Goal: Task Accomplishment & Management: Complete application form

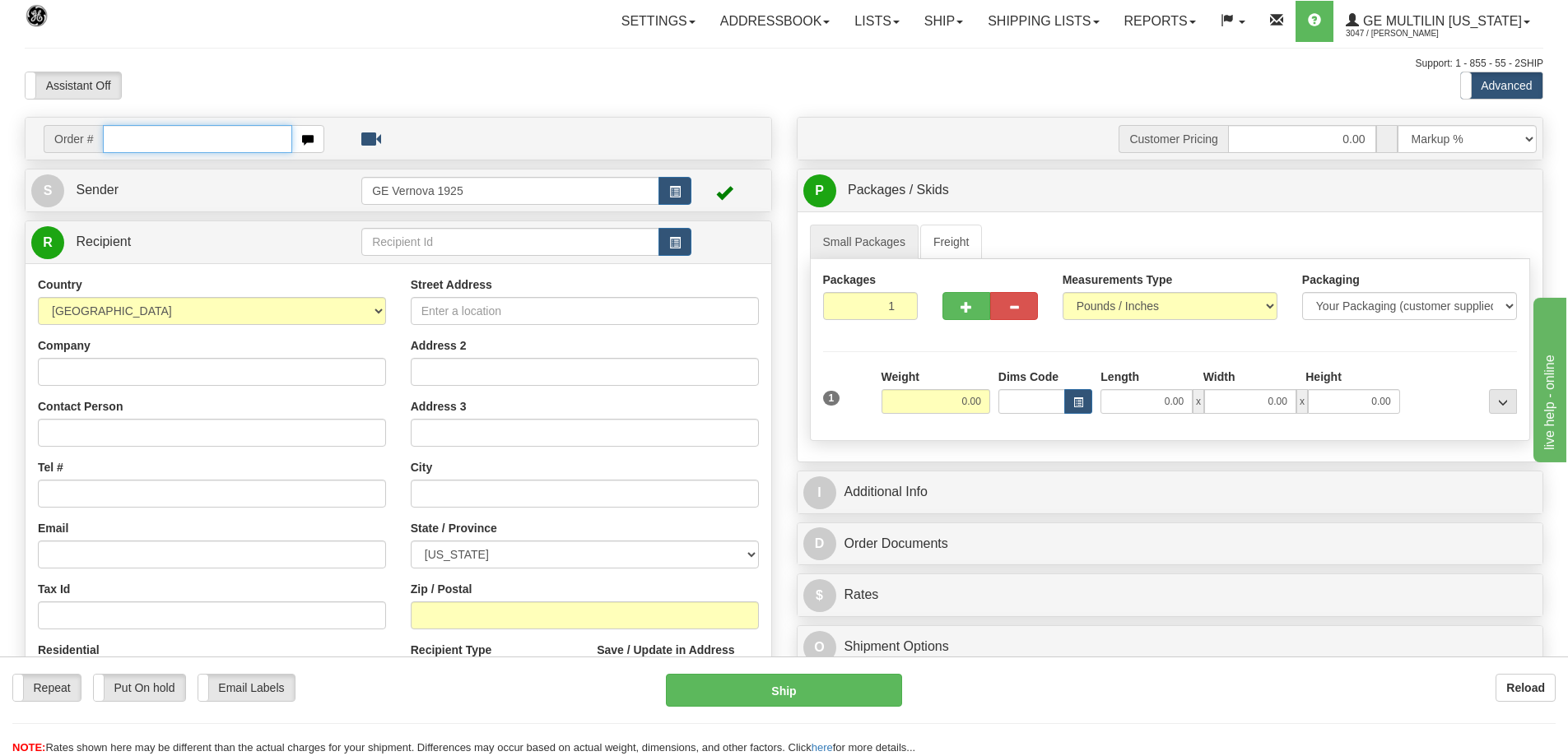
click at [124, 139] on input "text" at bounding box center [198, 139] width 190 height 28
type input "86680261"
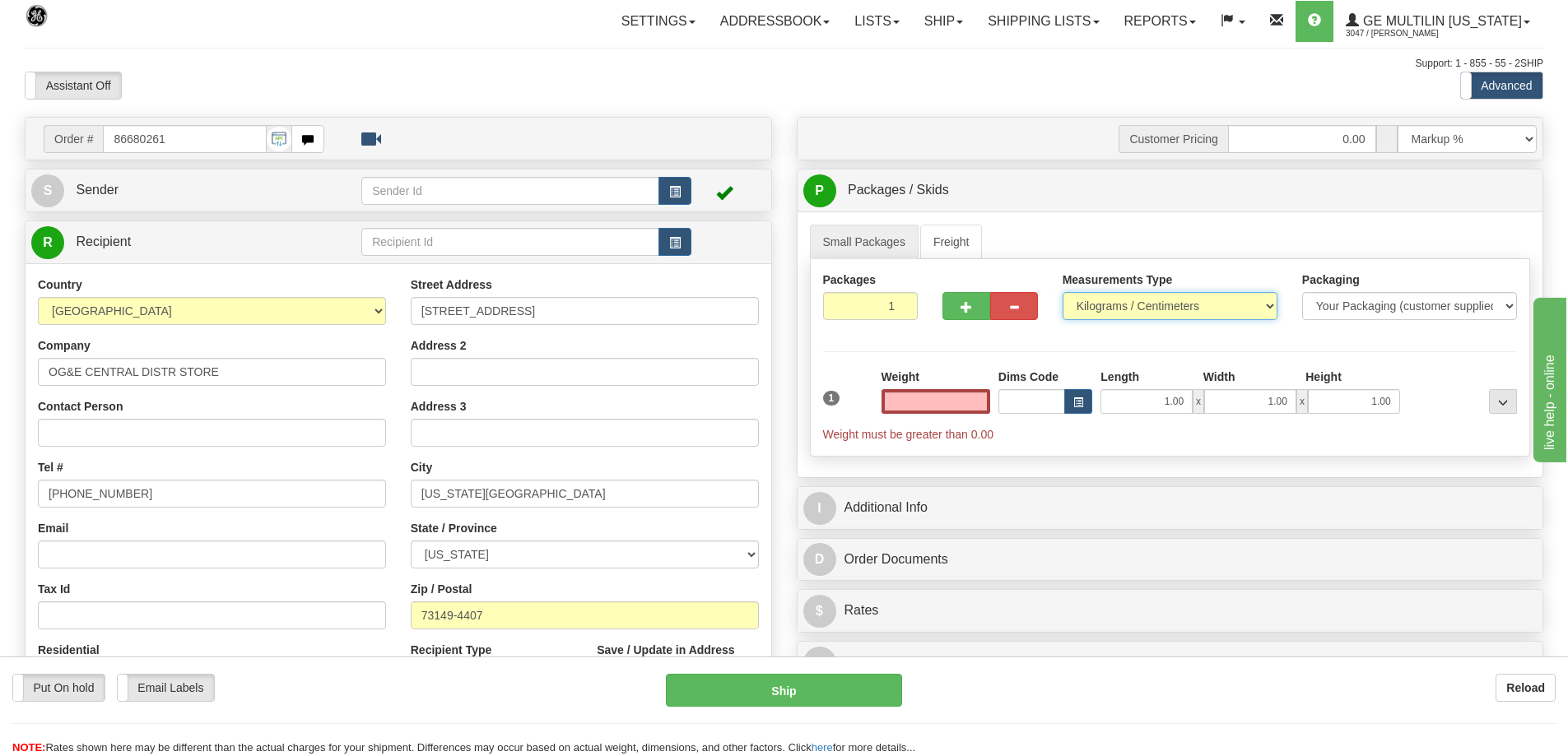
type input "0.00"
click at [1269, 305] on select "Pounds / Inches Kilograms / Centimeters" at bounding box center [1170, 306] width 214 height 28
select select "0"
click at [1063, 292] on select "Pounds / Inches Kilograms / Centimeters" at bounding box center [1170, 306] width 214 height 28
click at [984, 403] on input "0.00" at bounding box center [936, 401] width 109 height 25
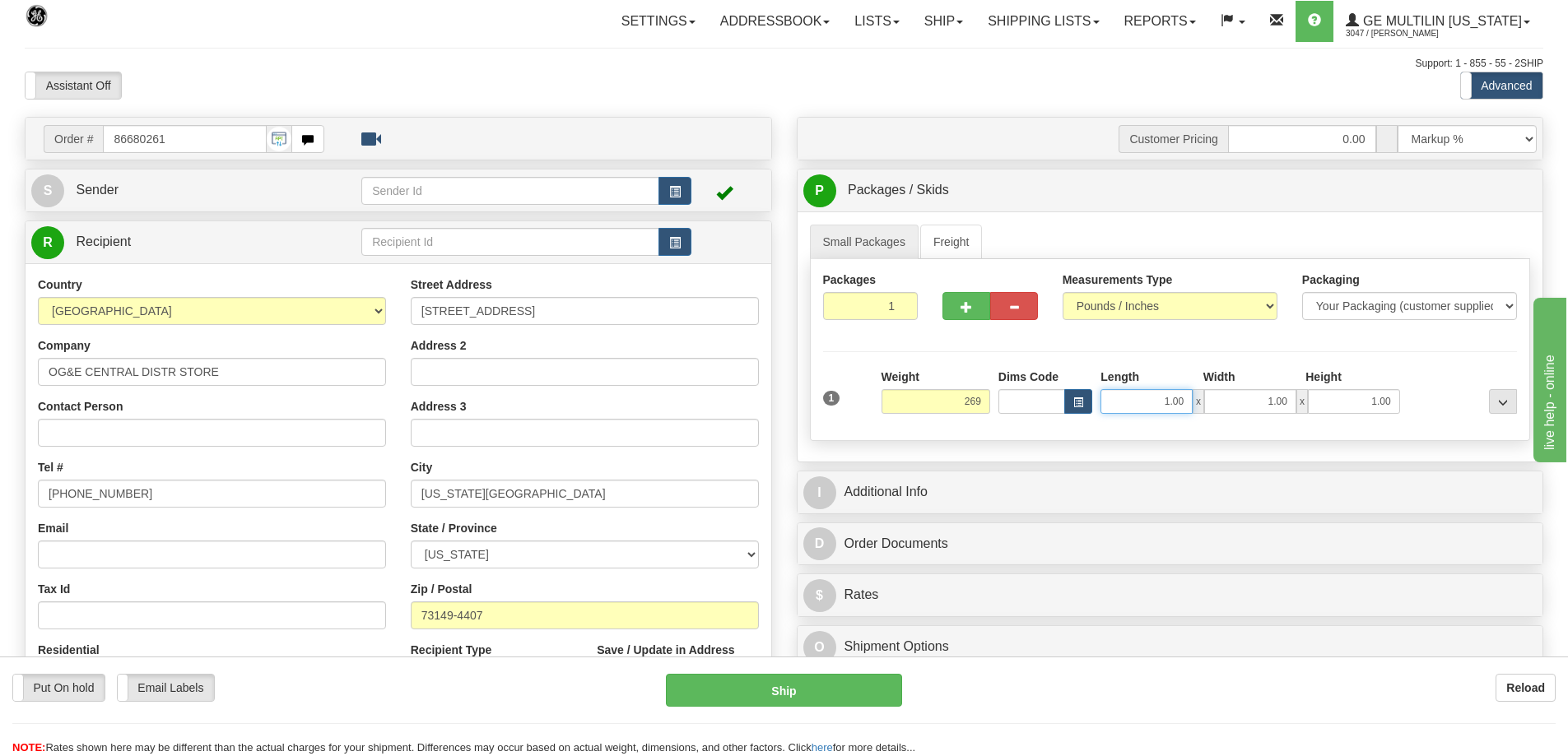
type input "269.00"
click at [1187, 399] on input "1.00" at bounding box center [1147, 401] width 92 height 25
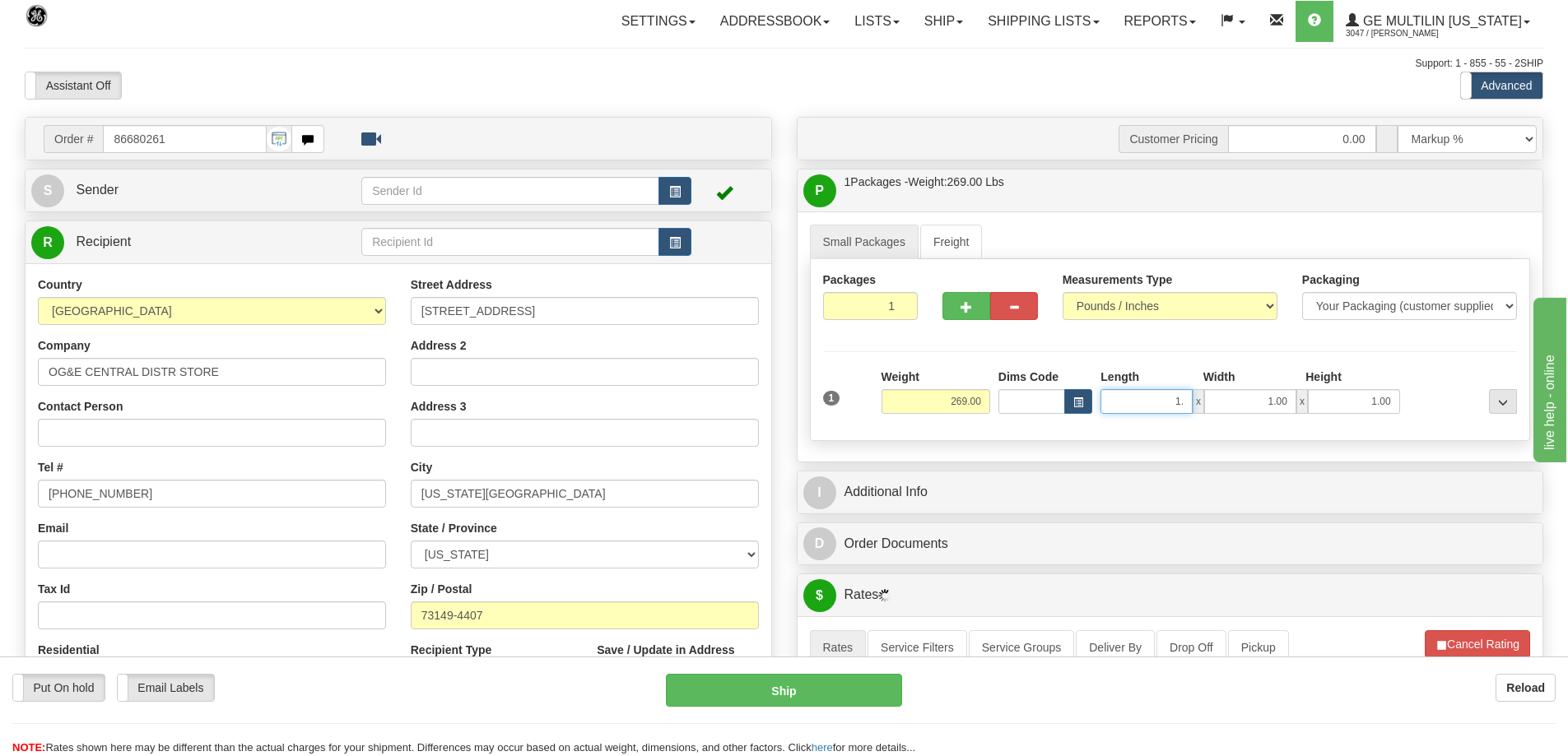
type input "1"
type input "34.00"
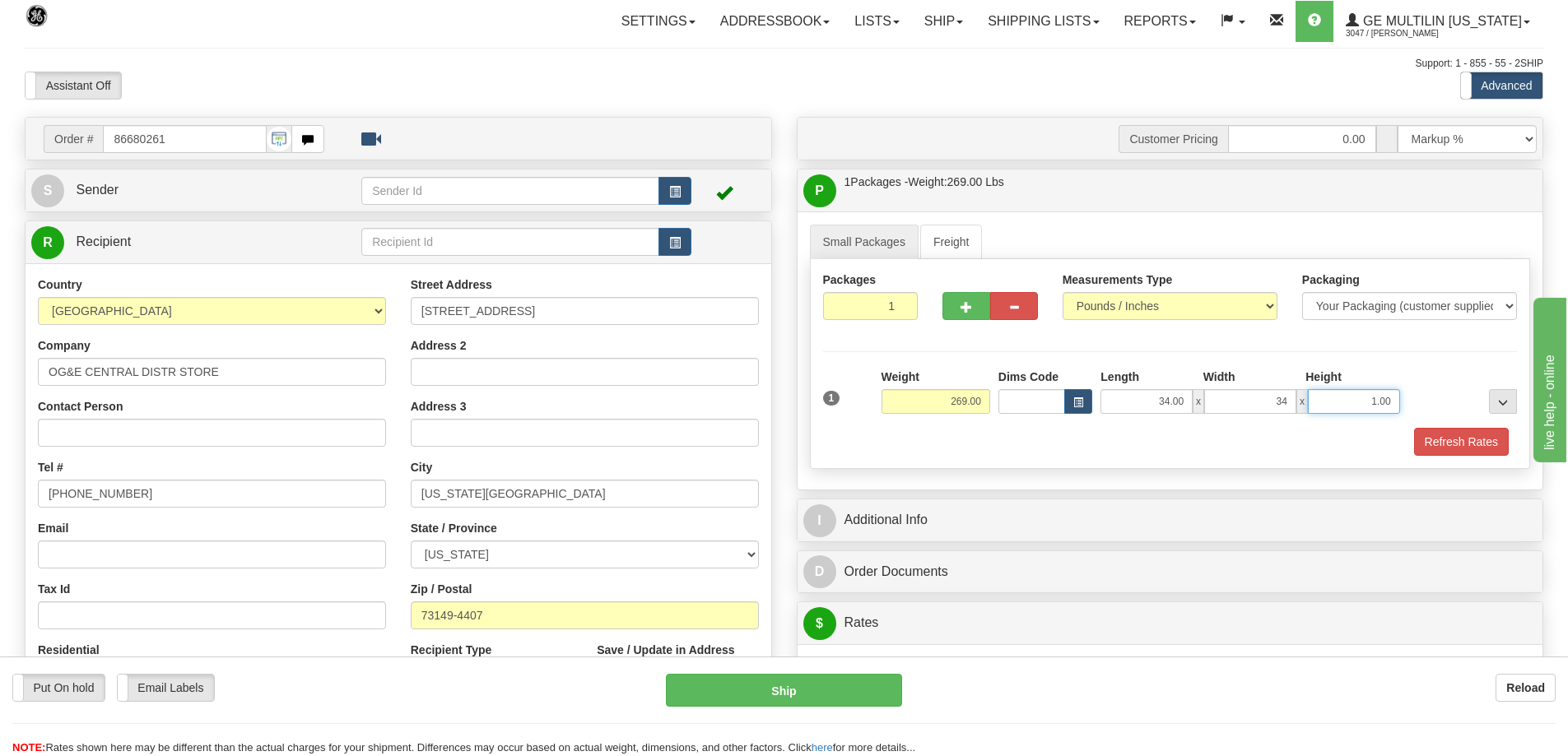
type input "34.00"
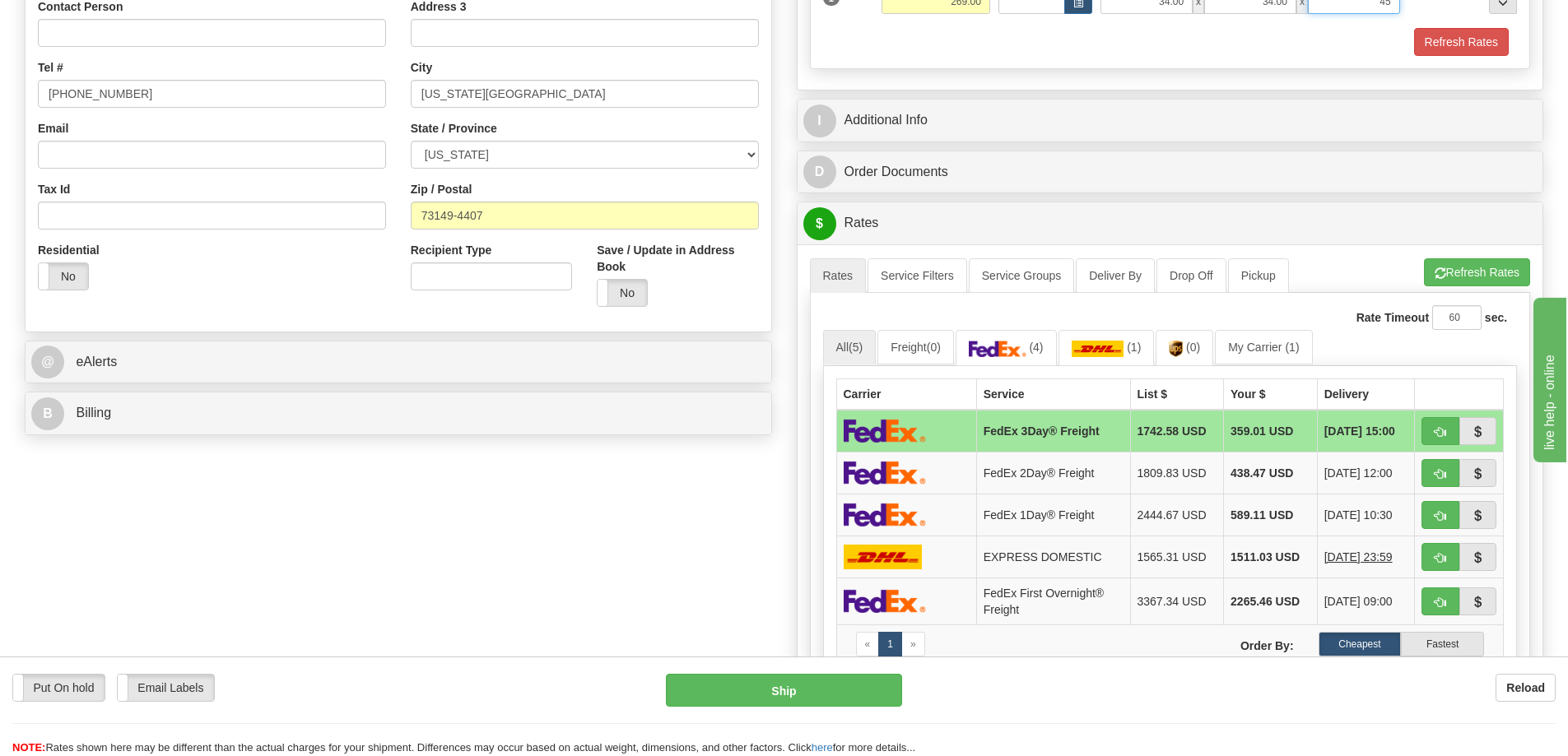
scroll to position [411, 0]
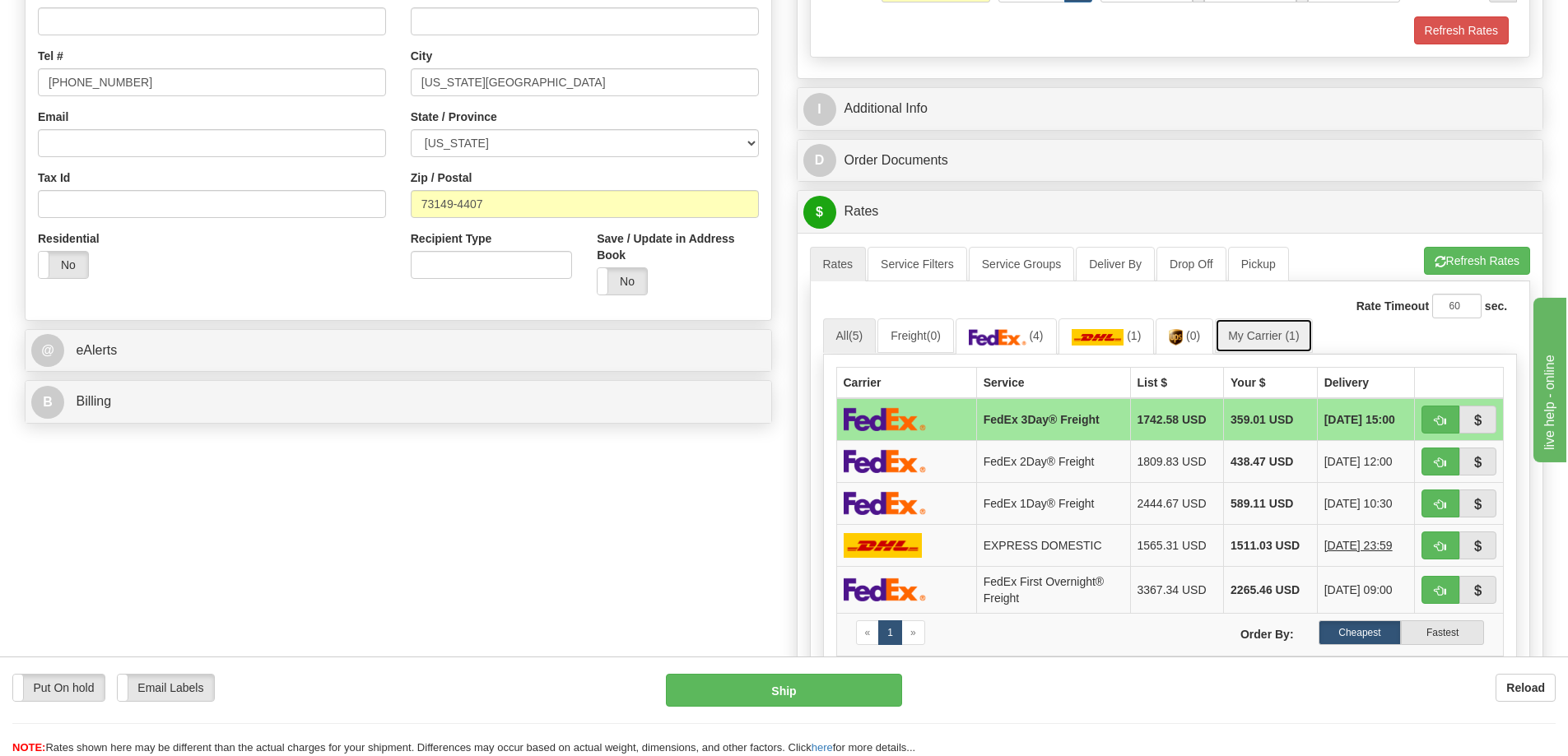
type input "45.00"
click at [1287, 340] on link "My Carrier (1)" at bounding box center [1264, 336] width 97 height 35
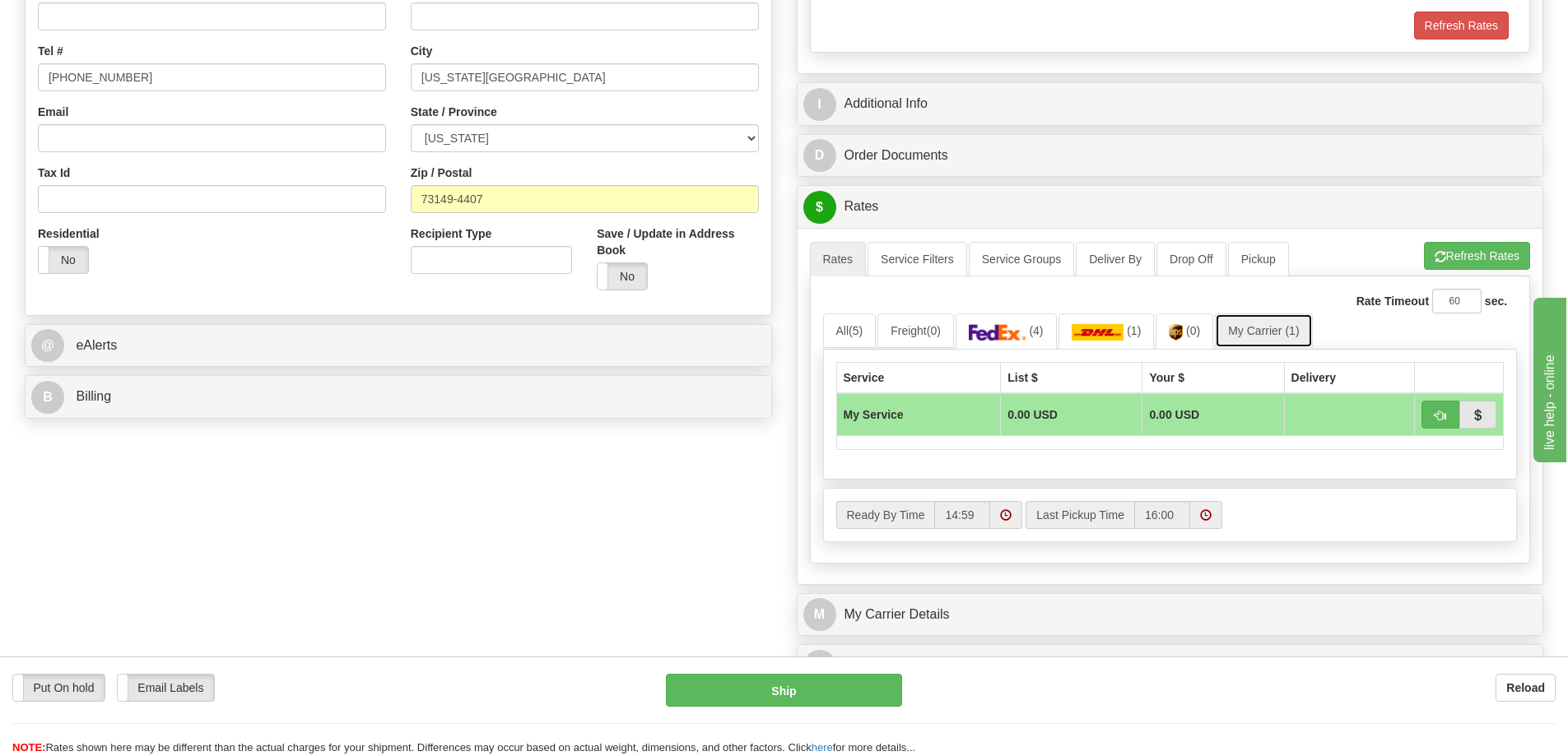
scroll to position [658, 0]
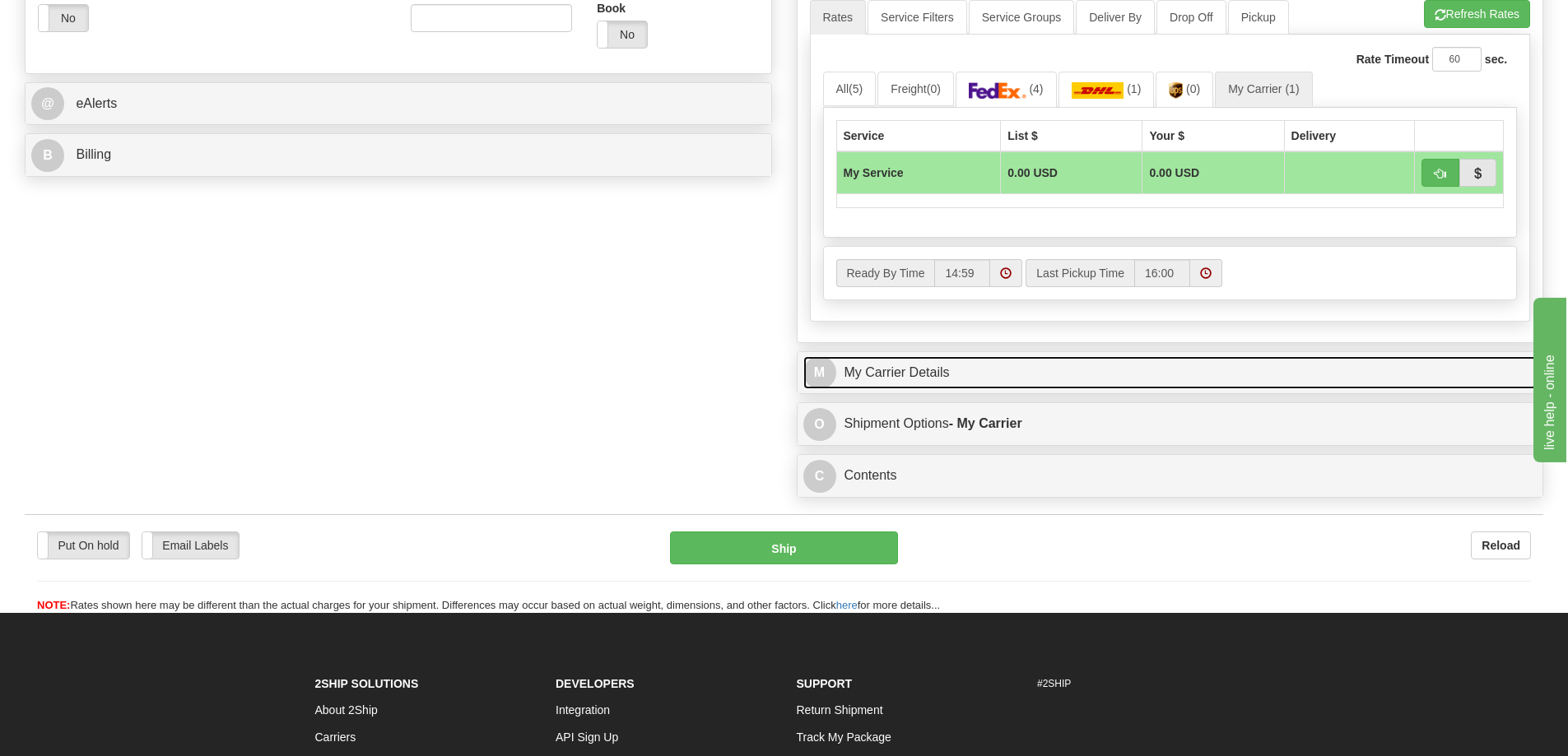
click at [974, 387] on link "M My Carrier Details" at bounding box center [1170, 373] width 734 height 34
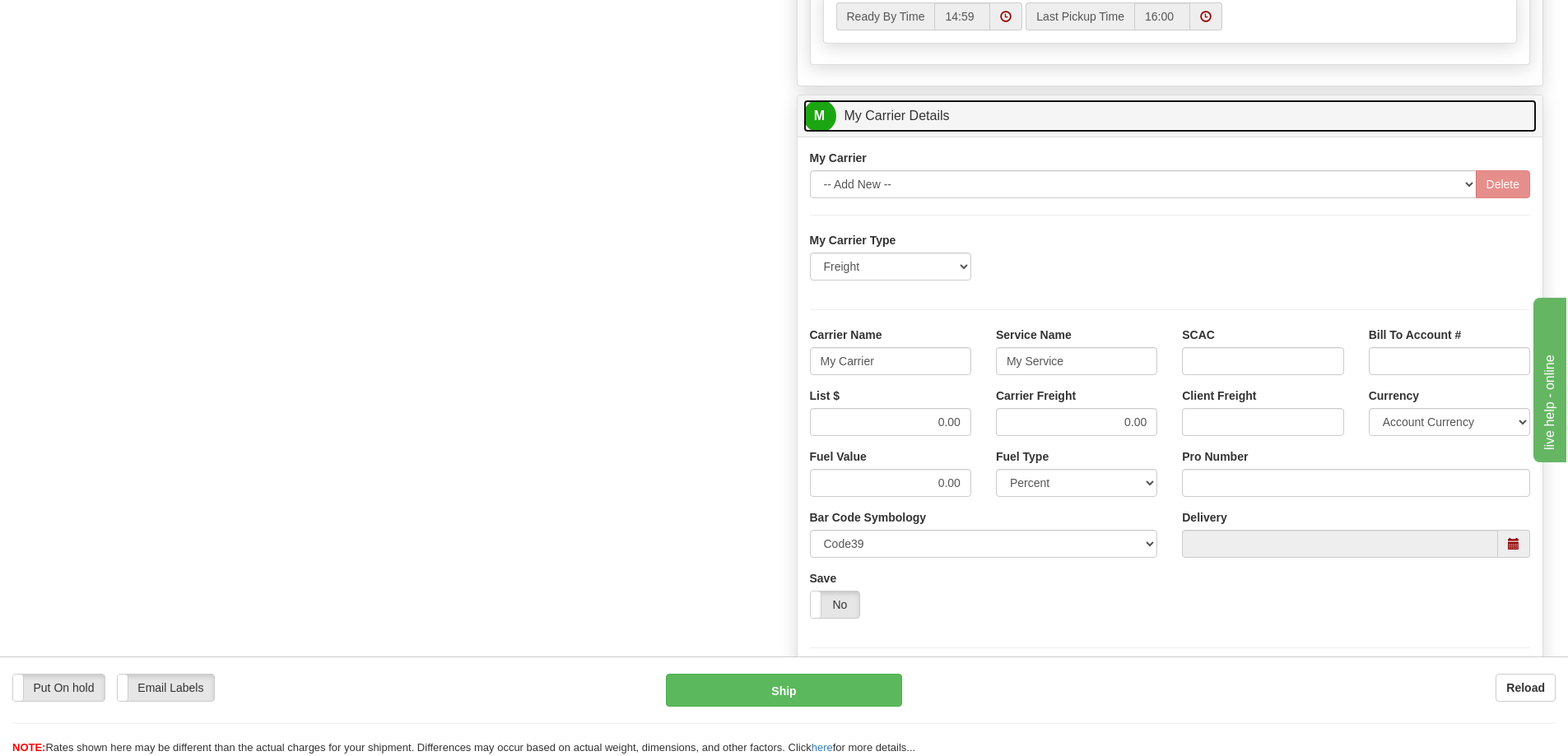
scroll to position [988, 0]
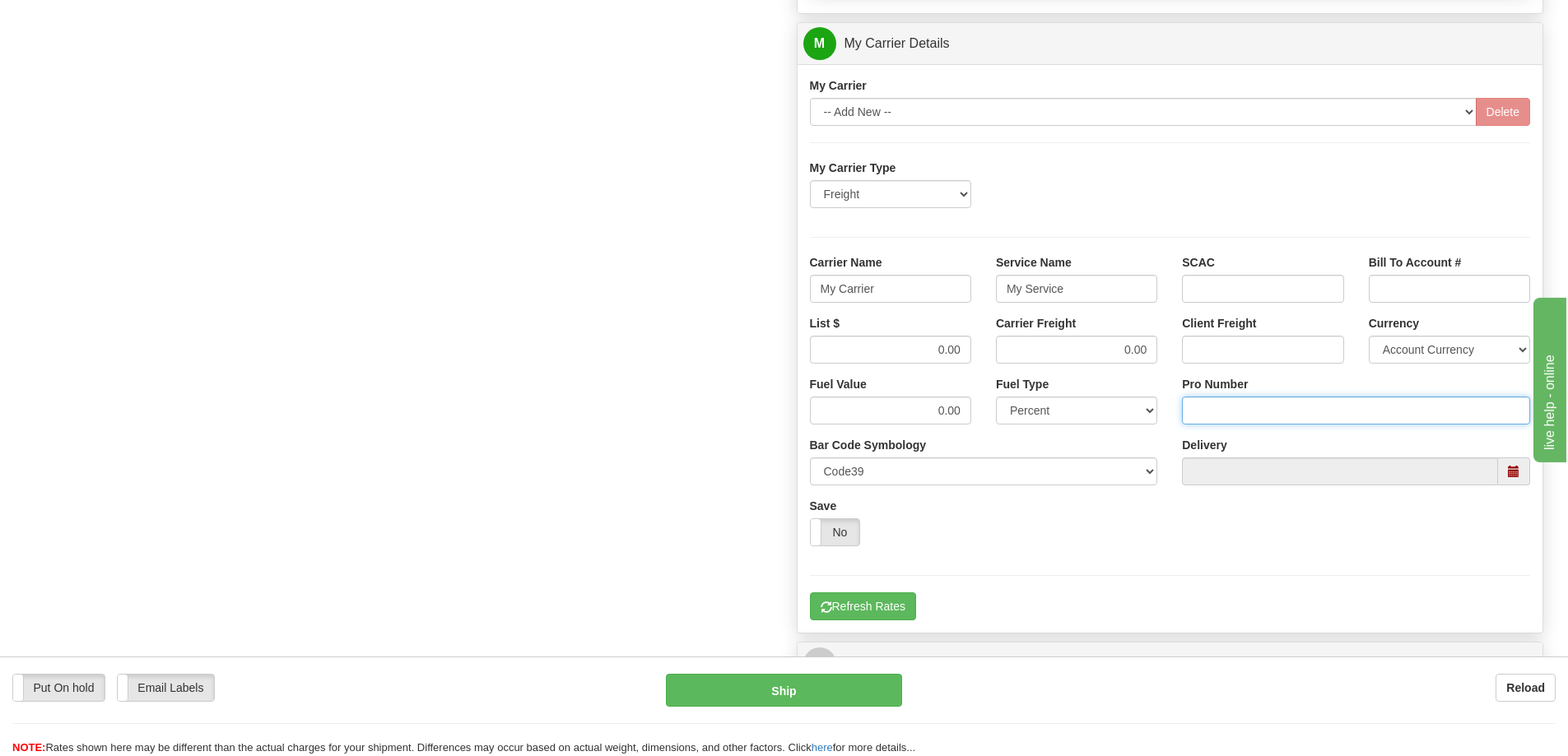
click at [1229, 408] on input "Pro Number" at bounding box center [1356, 411] width 348 height 28
type input "106504068105"
click at [888, 292] on input "My Carrier" at bounding box center [891, 289] width 162 height 28
type input "M"
type input "SAIA"
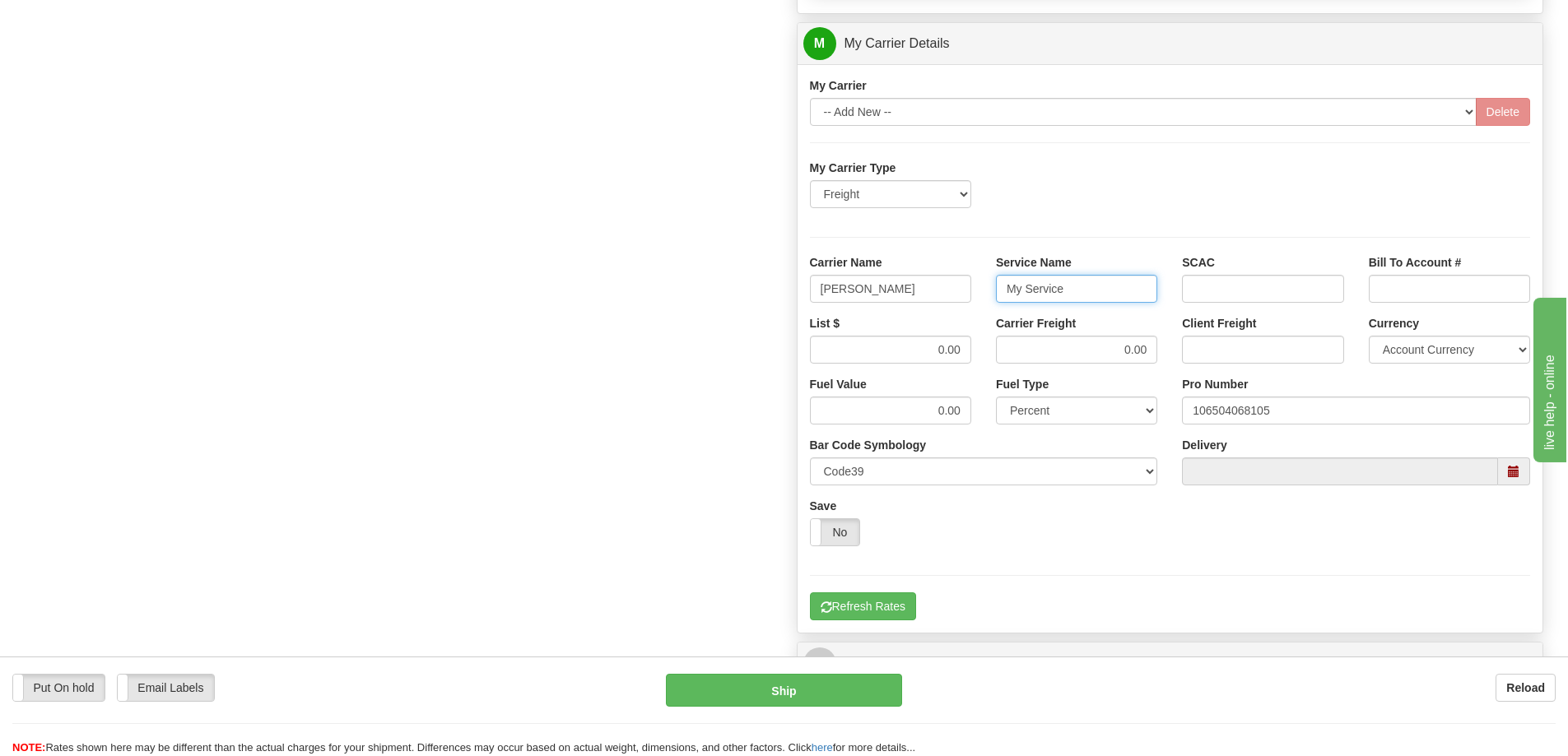
click at [1076, 293] on input "My Service" at bounding box center [1077, 289] width 162 height 28
type input "M"
type input "LTL"
click at [966, 350] on input "0.00" at bounding box center [891, 350] width 162 height 28
type input "0"
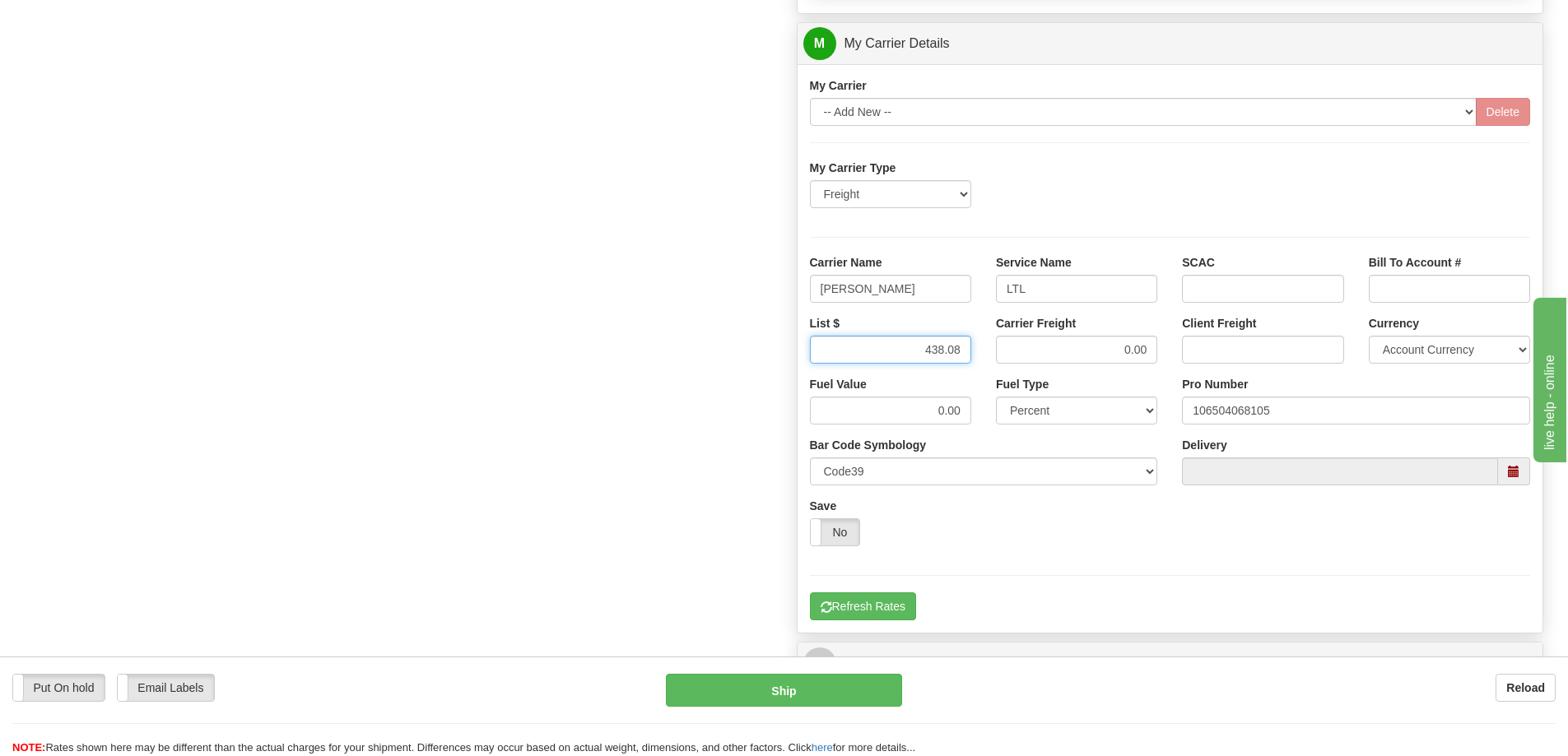
type input "438.08"
click at [1071, 295] on input "LTL" at bounding box center [1077, 289] width 162 height 28
type input "LTL"
click at [1148, 353] on input "0.00" at bounding box center [1077, 350] width 162 height 28
type input "0"
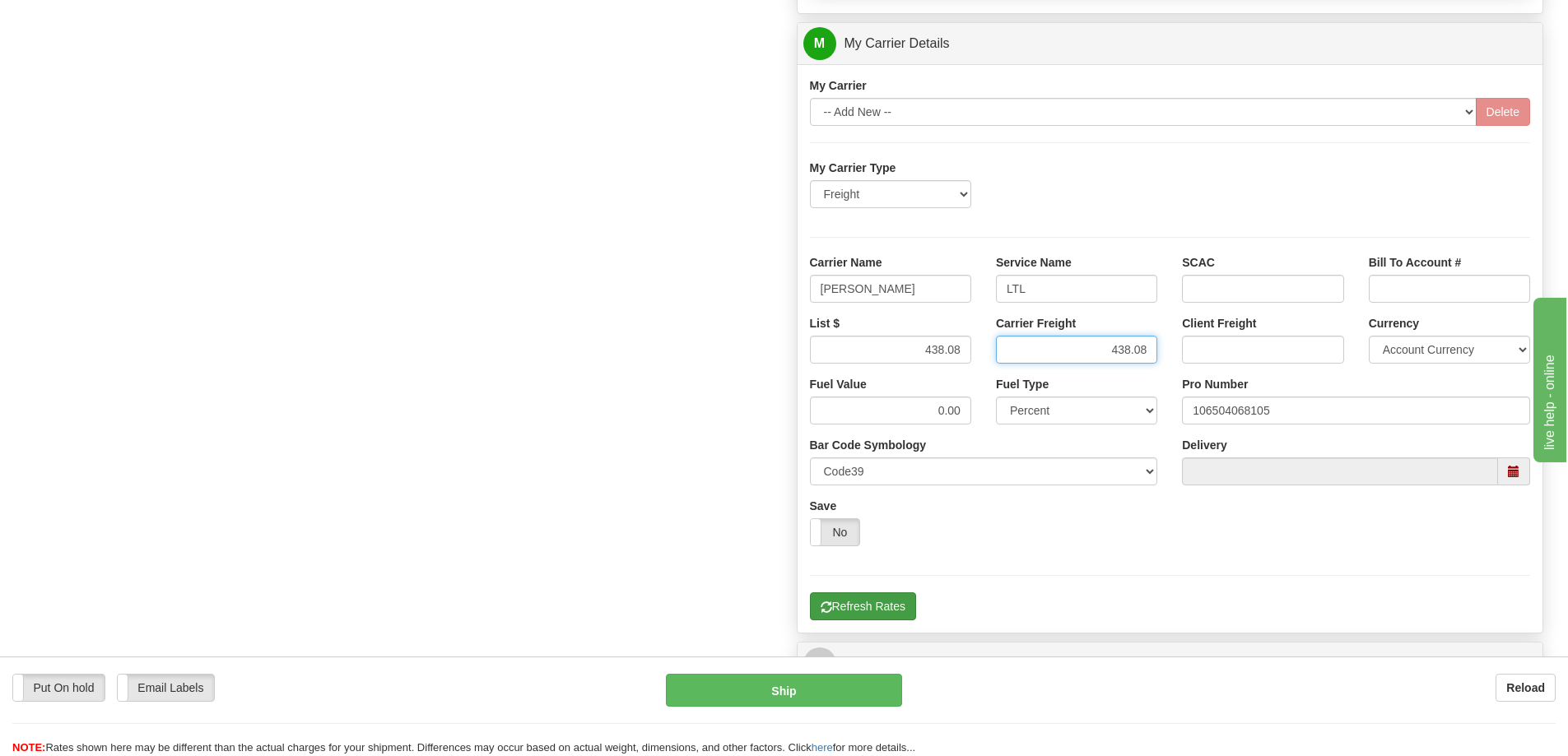
type input "438.08"
click at [881, 614] on button "Refresh Rates" at bounding box center [863, 607] width 106 height 28
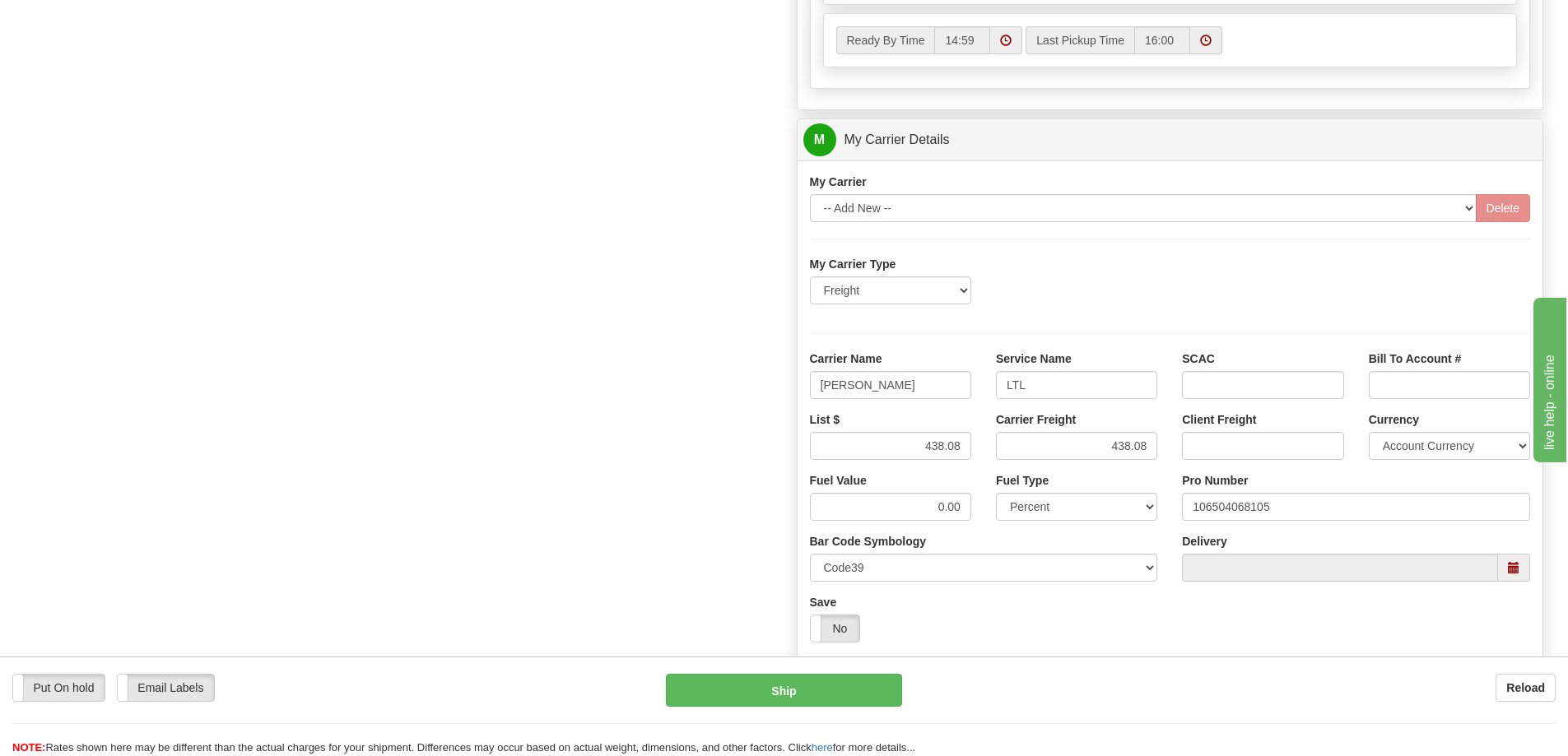
scroll to position [905, 0]
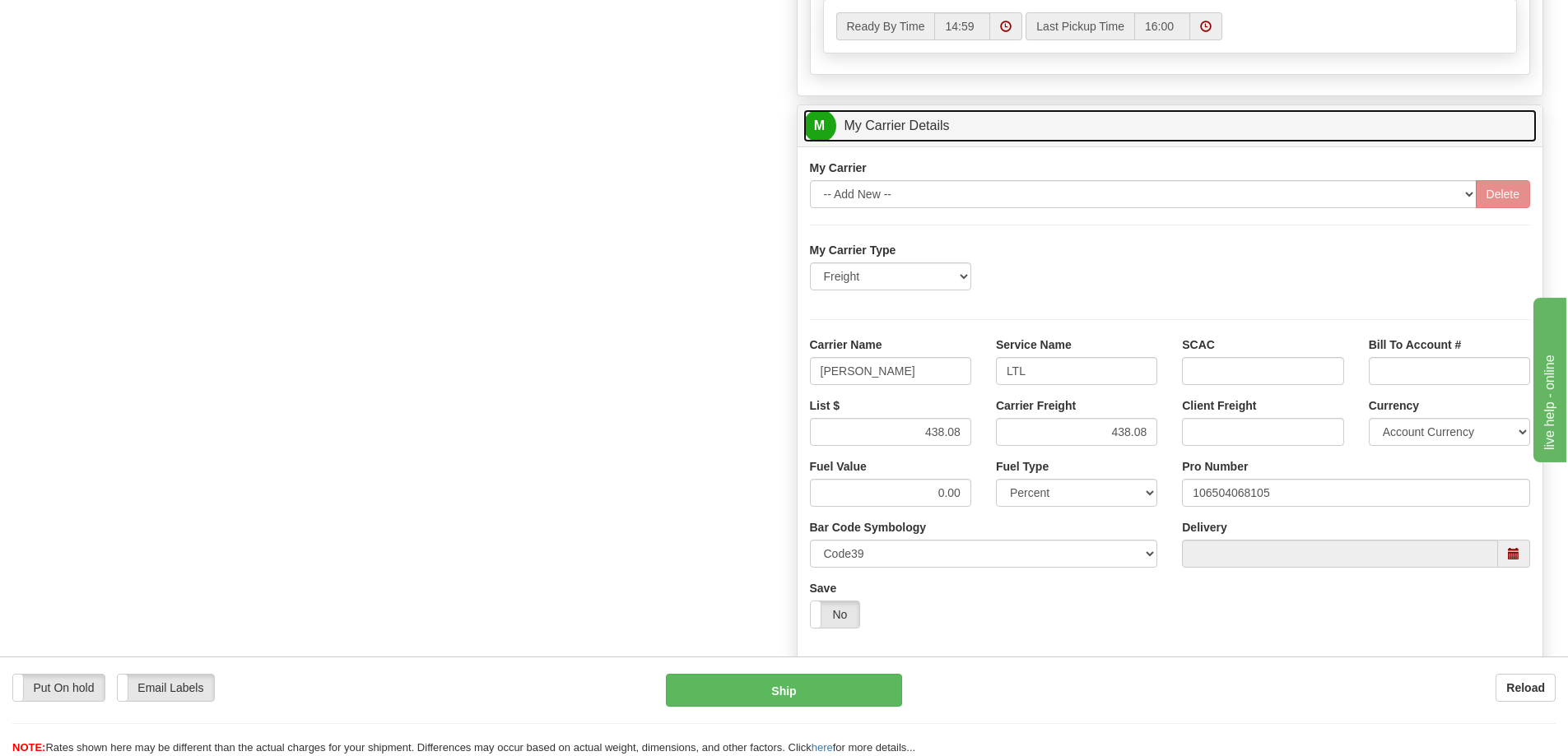
click at [964, 129] on link "M My Carrier Details" at bounding box center [1170, 126] width 734 height 34
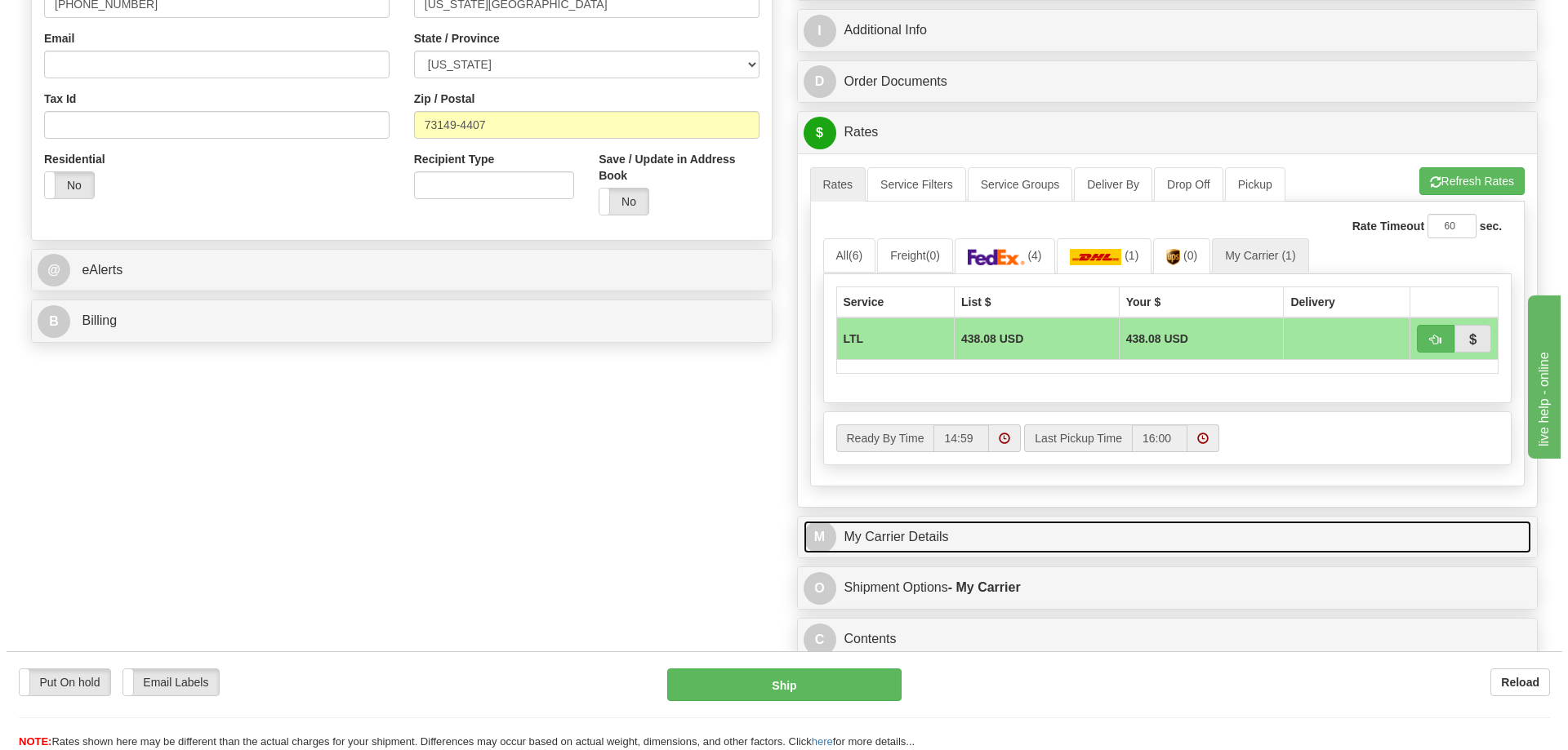
scroll to position [442, 0]
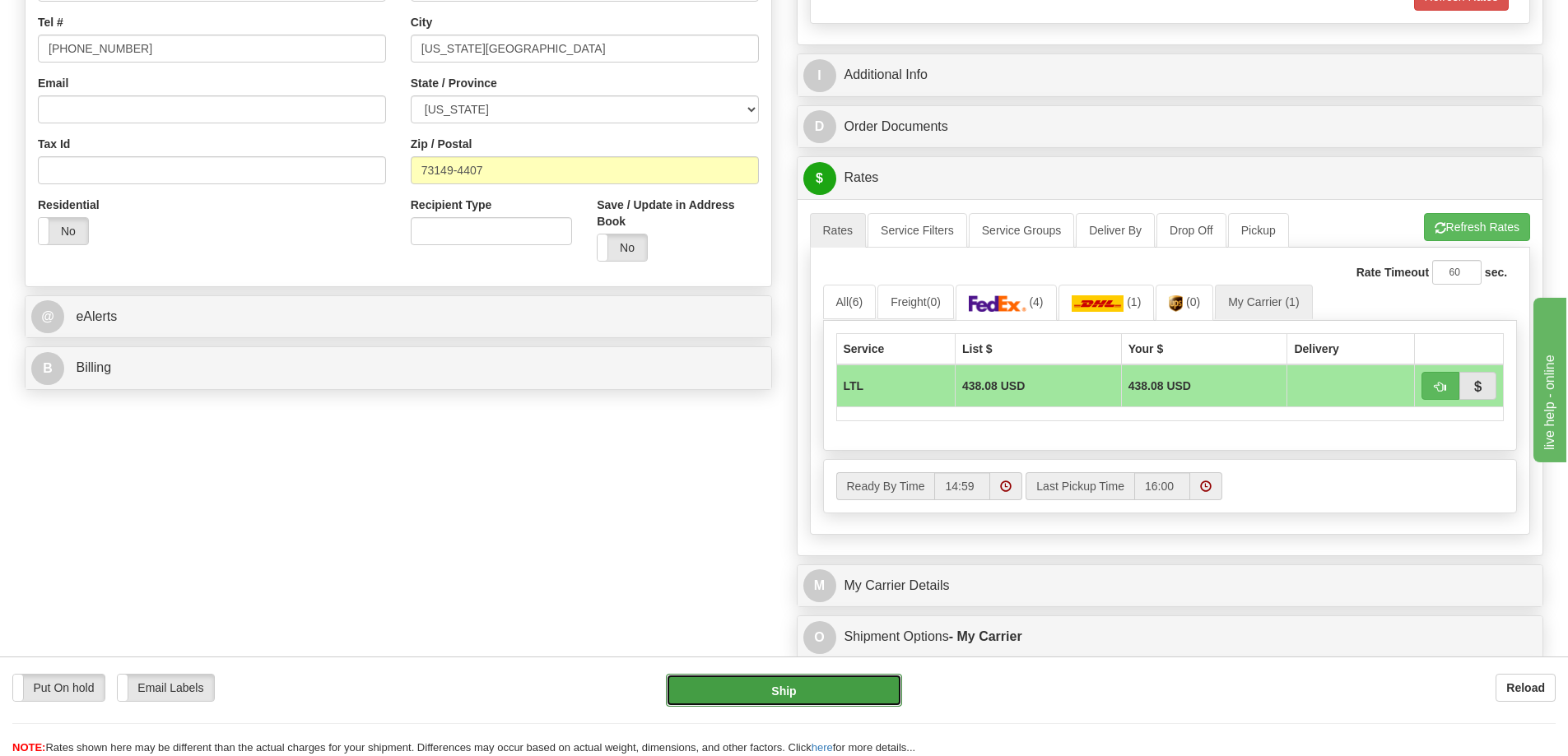
click at [850, 700] on button "Ship" at bounding box center [784, 690] width 236 height 33
type input "00"
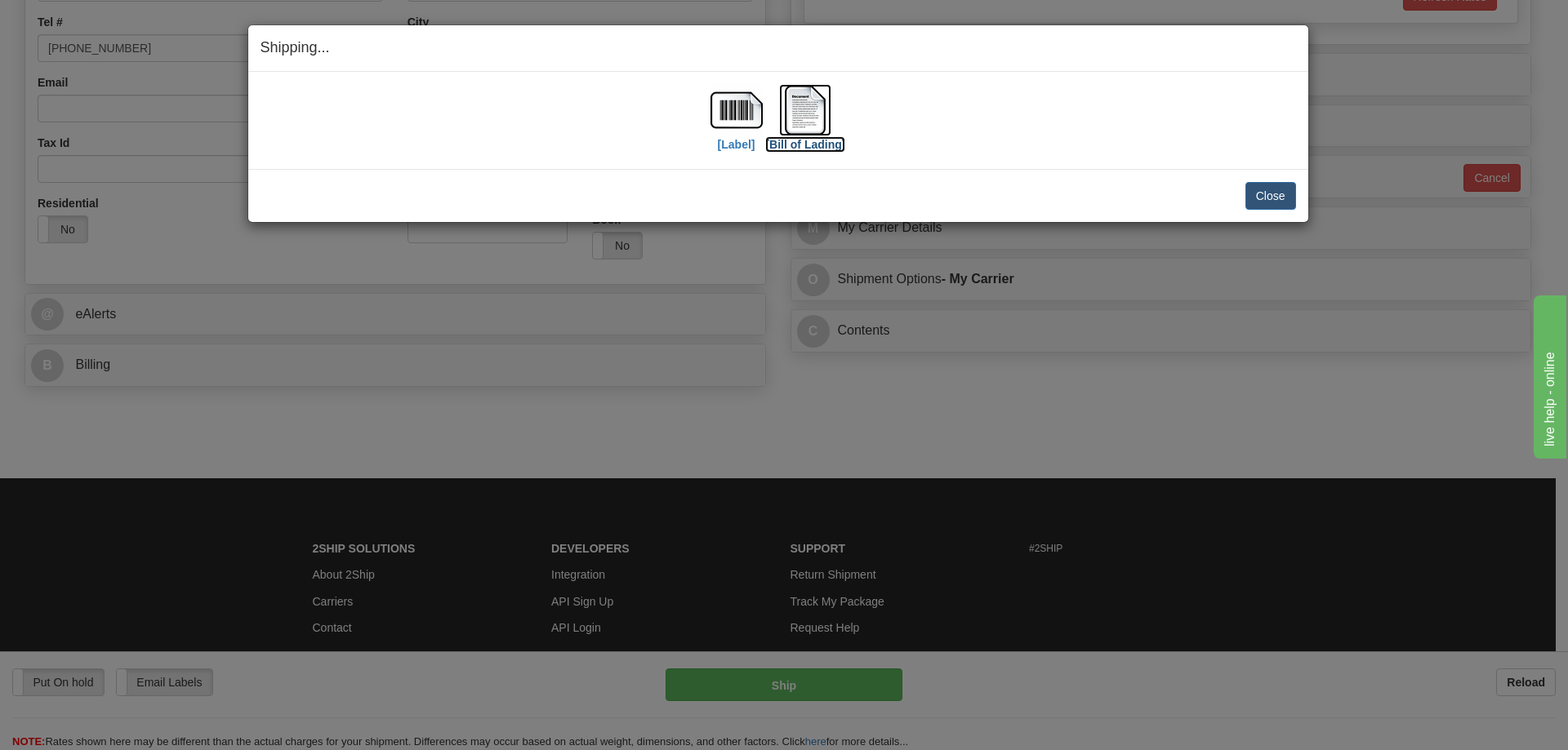
click at [805, 122] on img at bounding box center [805, 110] width 52 height 52
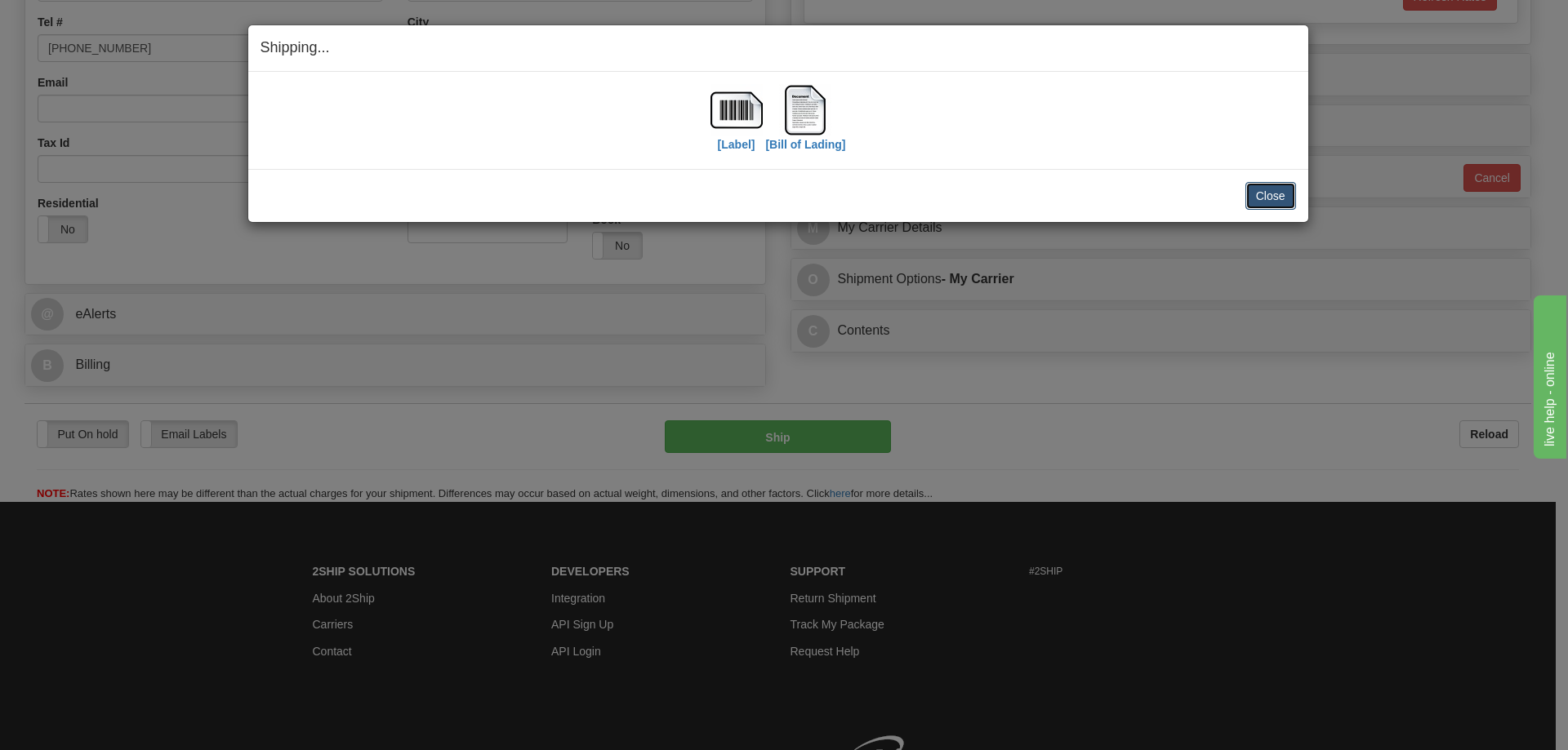
click at [1257, 204] on button "Close" at bounding box center [1271, 196] width 51 height 28
